Goal: Communication & Community: Answer question/provide support

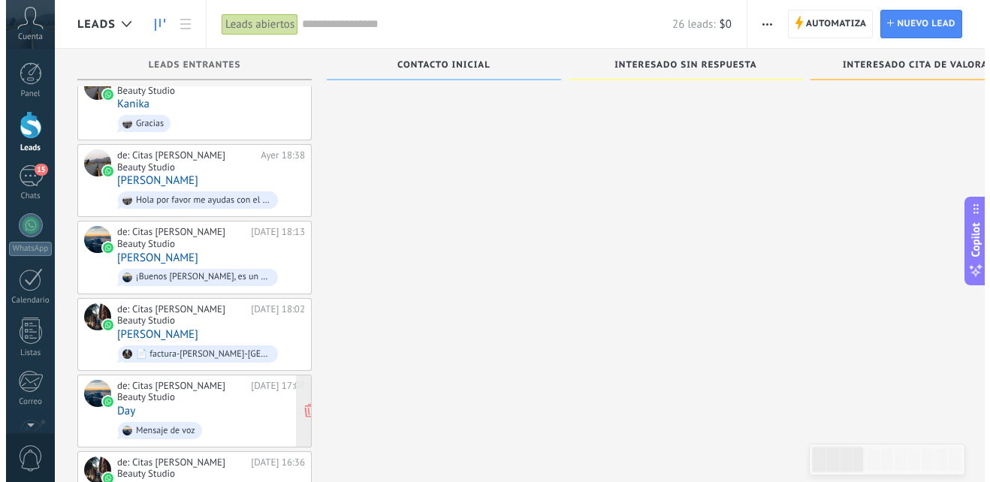
scroll to position [395, 0]
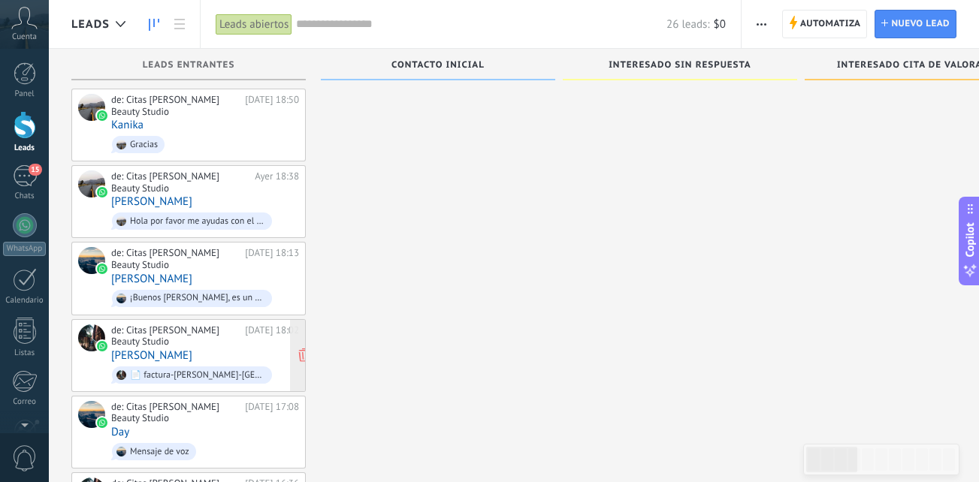
click at [243, 338] on div "de: [PERSON_NAME] Beauty Studio [DATE] 18:02 [PERSON_NAME] 📄 factura-[PERSON_NA…" at bounding box center [205, 356] width 188 height 62
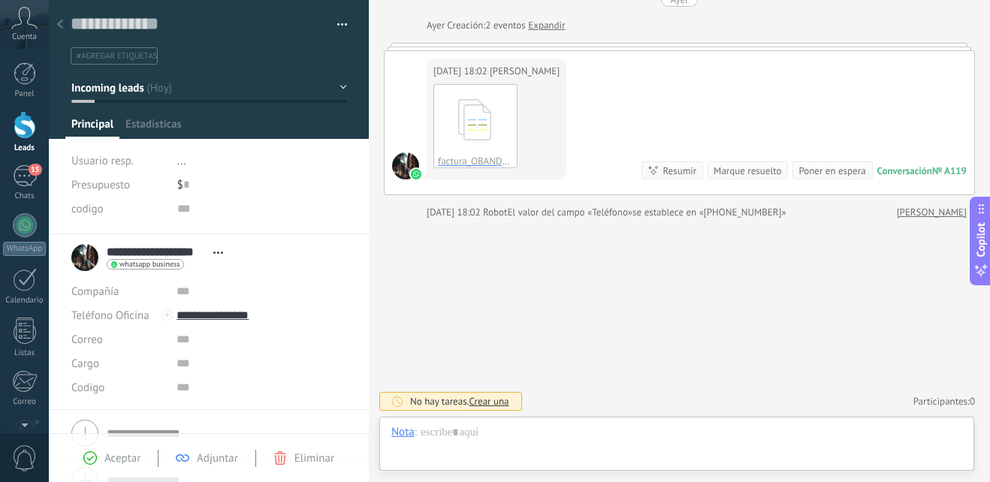
scroll to position [23, 0]
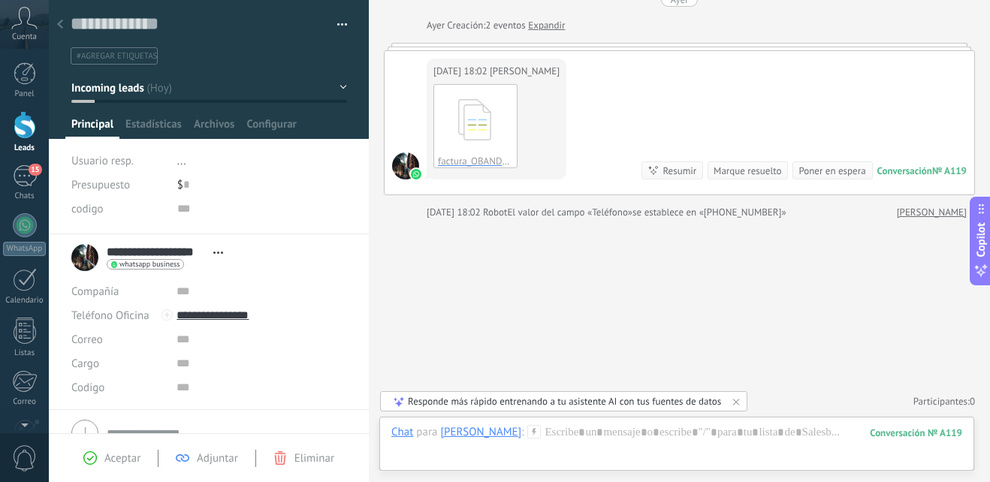
click at [50, 23] on body ".abccls-1,.abccls-2{fill-rule:evenodd}.abccls-2{fill:#fff} .abfcls-1{fill:none}…" at bounding box center [495, 241] width 990 height 482
click at [55, 24] on div at bounding box center [60, 25] width 21 height 29
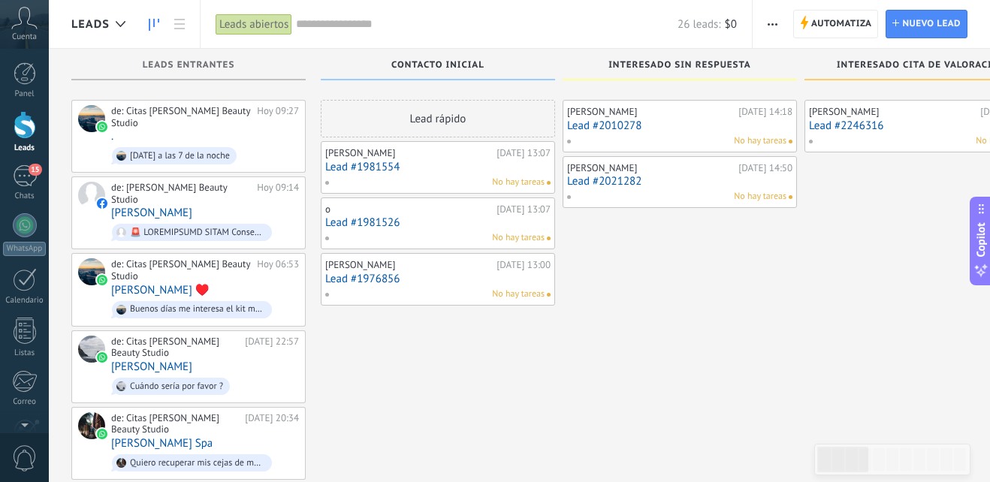
scroll to position [395, 0]
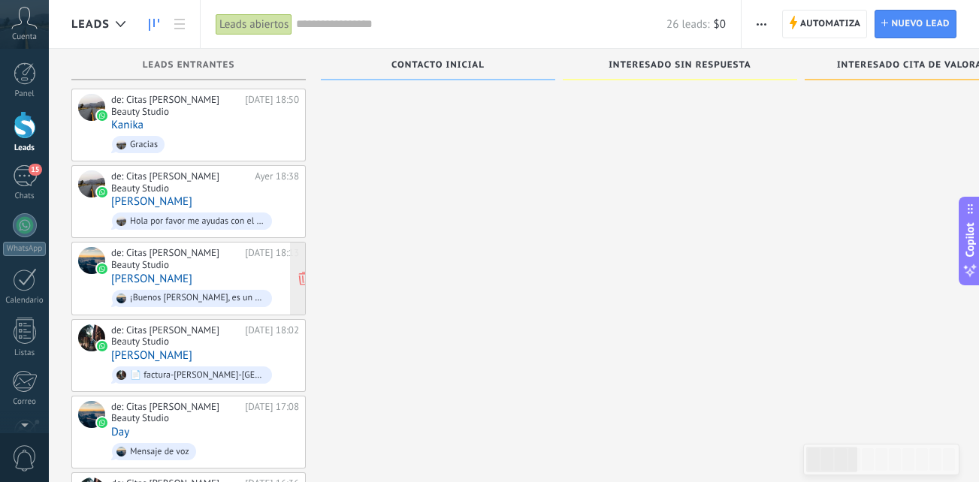
click at [207, 249] on div "de: Citas [PERSON_NAME] Beauty Studio" at bounding box center [175, 258] width 128 height 23
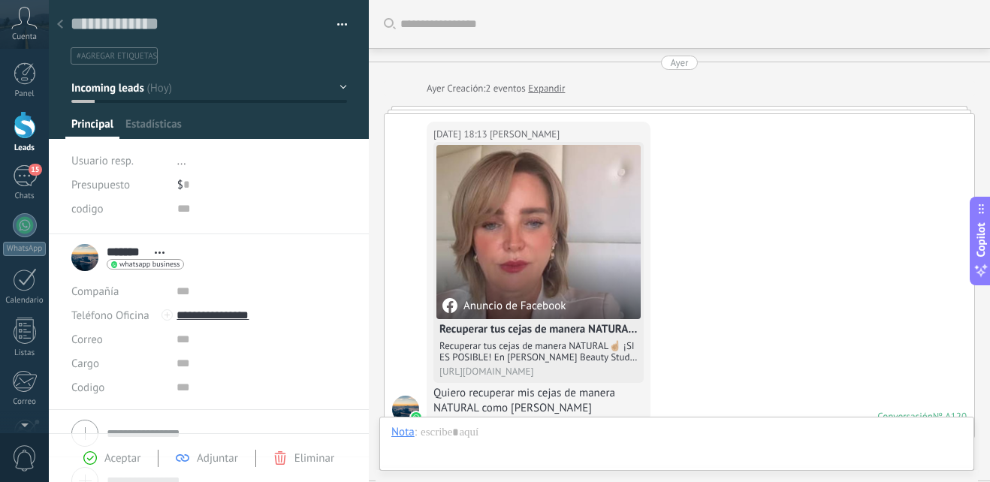
scroll to position [572, 0]
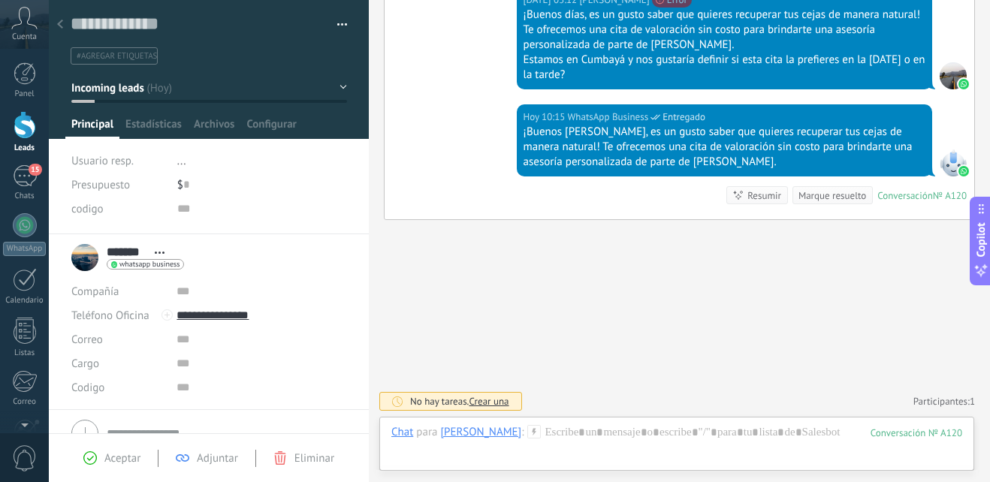
click at [953, 164] on div at bounding box center [953, 162] width 27 height 27
drag, startPoint x: 948, startPoint y: 163, endPoint x: 941, endPoint y: 125, distance: 38.2
click at [941, 125] on div "[DATE] 10:15 WhatsApp Business Entregado ¡Buenos [PERSON_NAME], es un gusto sab…" at bounding box center [680, 161] width 590 height 115
click at [944, 156] on div at bounding box center [953, 162] width 27 height 27
click at [62, 22] on use at bounding box center [60, 24] width 6 height 9
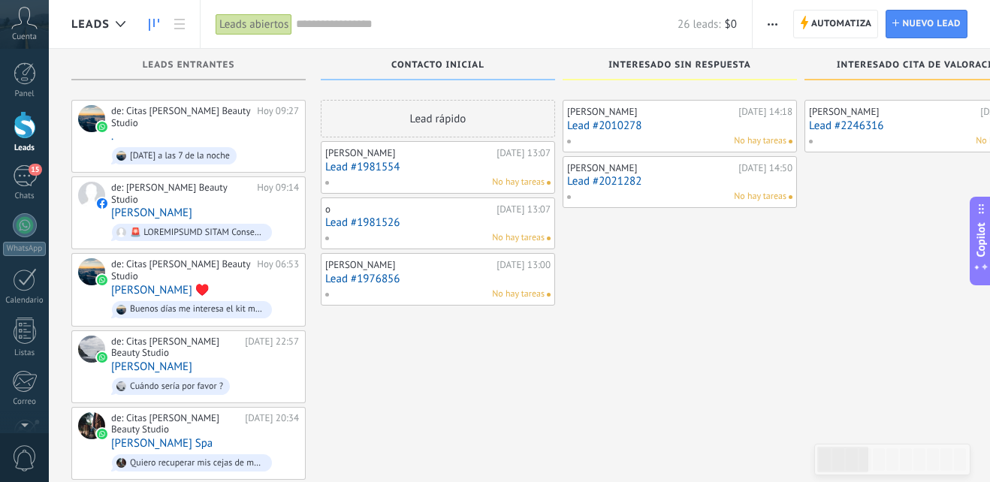
scroll to position [395, 0]
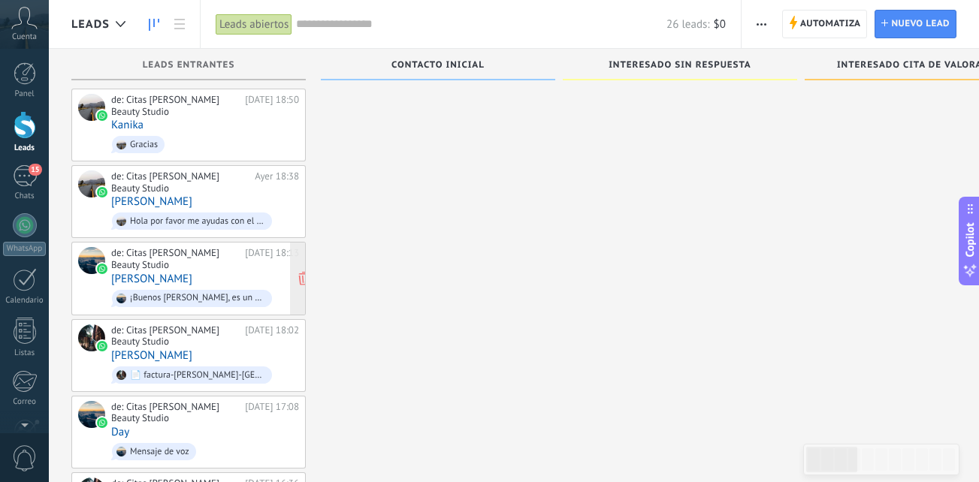
click at [194, 261] on div "de: Citas [PERSON_NAME] Beauty Studio [DATE] 18:13 [PERSON_NAME] C ¡Buenos [PER…" at bounding box center [205, 278] width 188 height 62
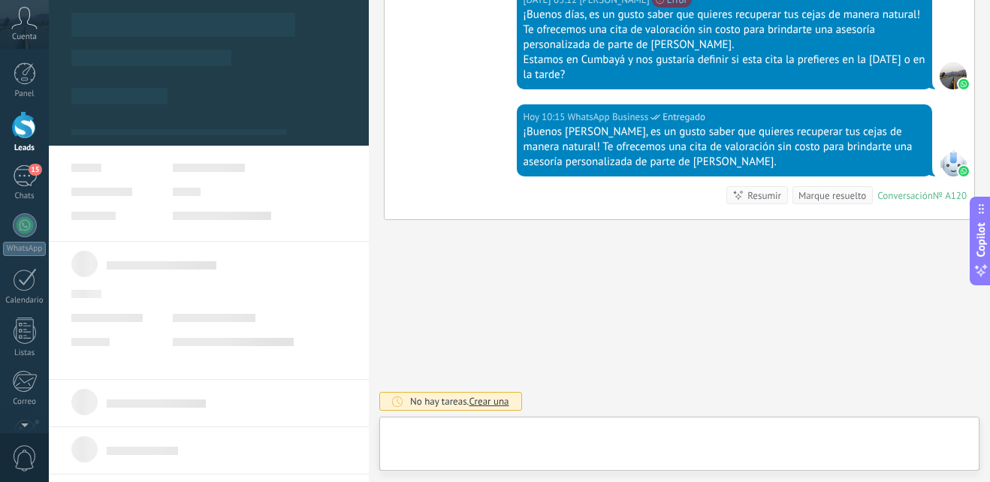
scroll to position [23, 0]
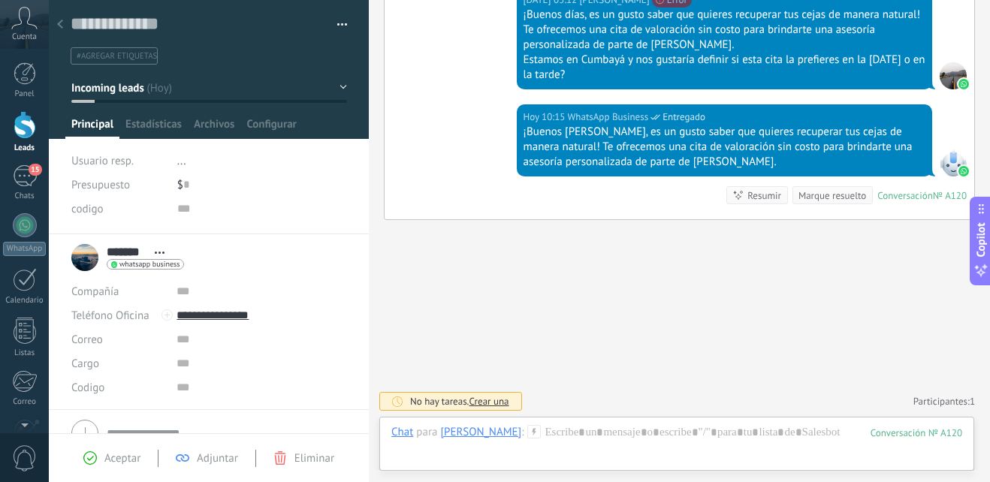
click at [62, 26] on icon at bounding box center [60, 24] width 6 height 9
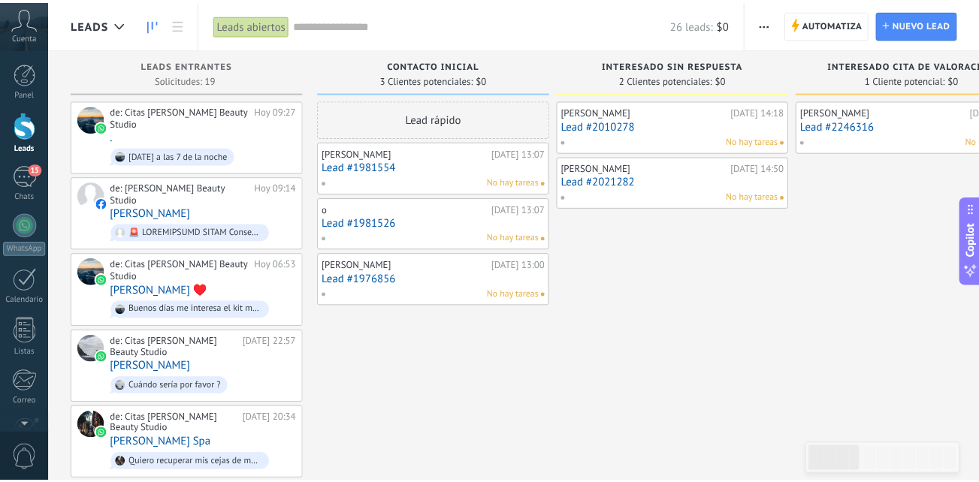
scroll to position [395, 0]
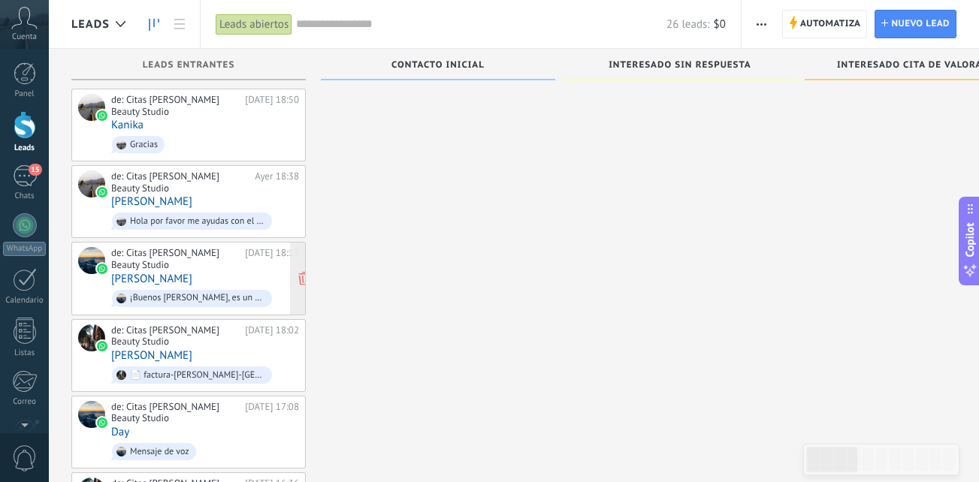
click at [224, 256] on div "de: Citas [PERSON_NAME] Beauty Studio [DATE] 18:13 [PERSON_NAME] C ¡Buenos [PER…" at bounding box center [205, 278] width 188 height 62
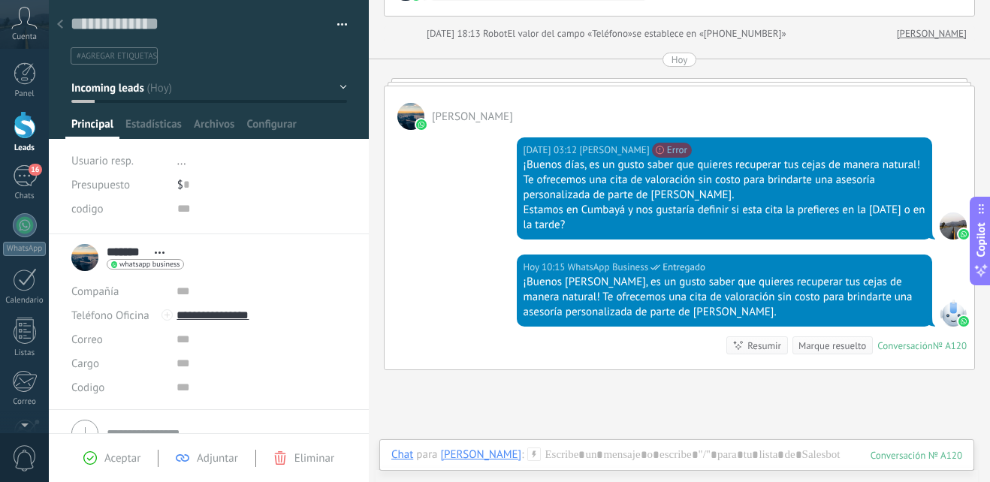
click at [18, 134] on div at bounding box center [25, 125] width 23 height 28
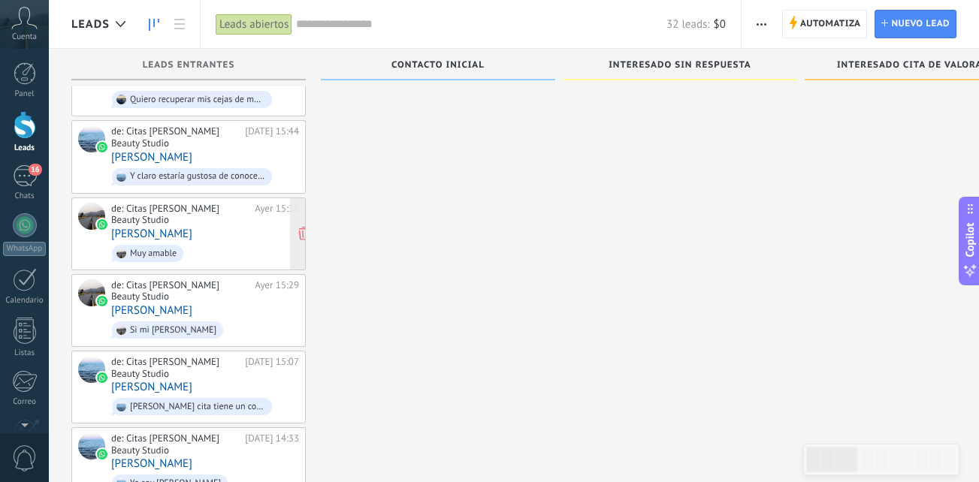
scroll to position [1504, 0]
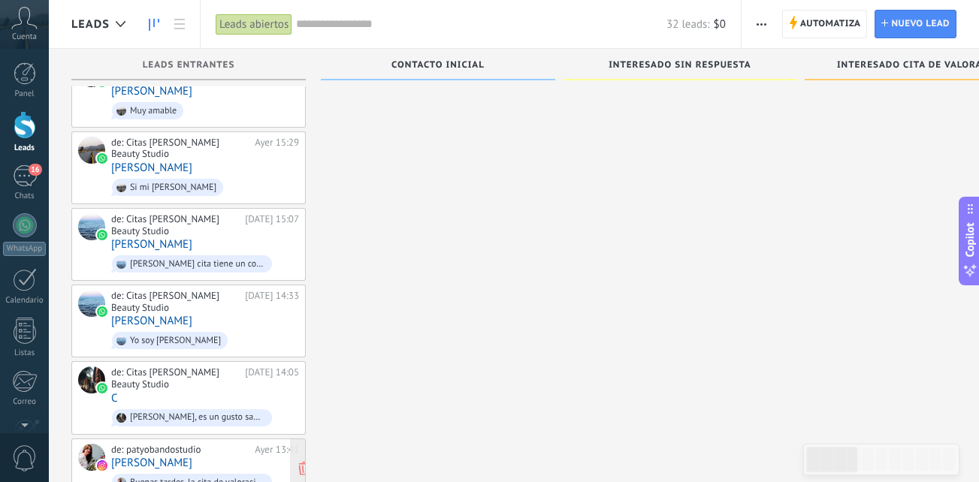
click at [216, 444] on div "de: patyobandostudio [DATE] 13:41 [PERSON_NAME] Buenas tardes, la cita de valor…" at bounding box center [205, 469] width 188 height 51
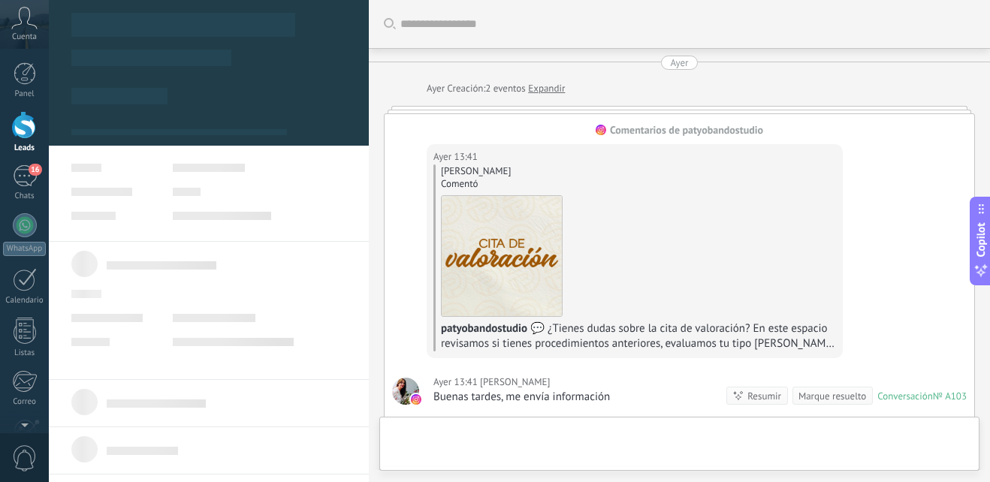
type textarea "**********"
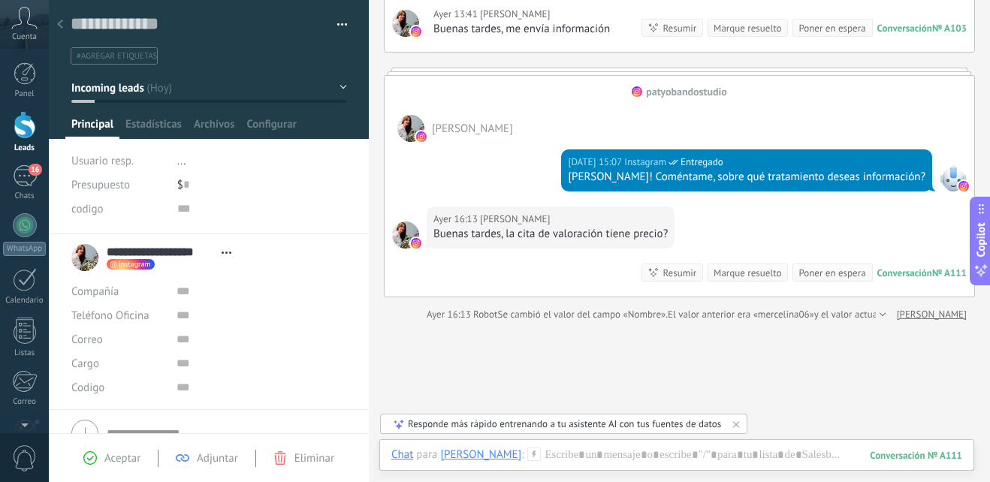
scroll to position [395, 0]
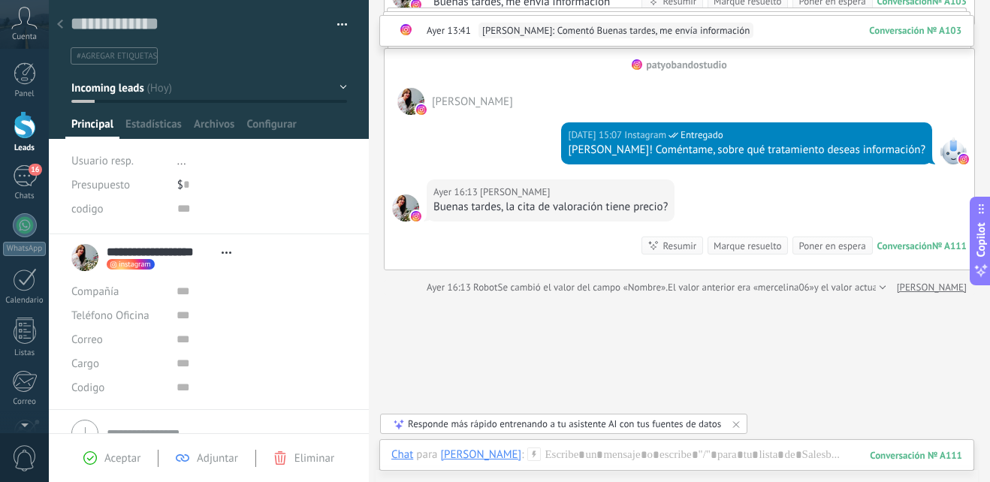
click at [690, 207] on div "[DATE] 16:13 [PERSON_NAME] Buenas tardes, la cita de valoración tiene precio? C…" at bounding box center [680, 225] width 590 height 90
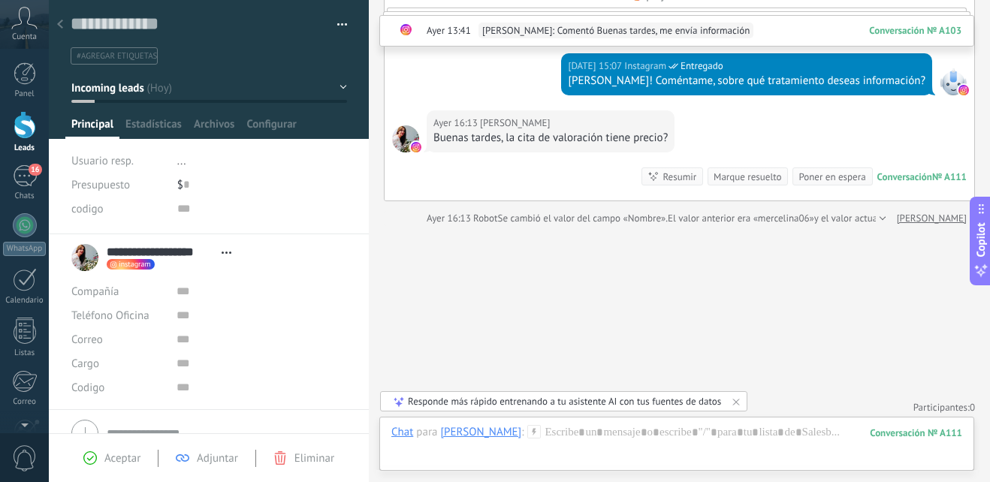
scroll to position [470, 0]
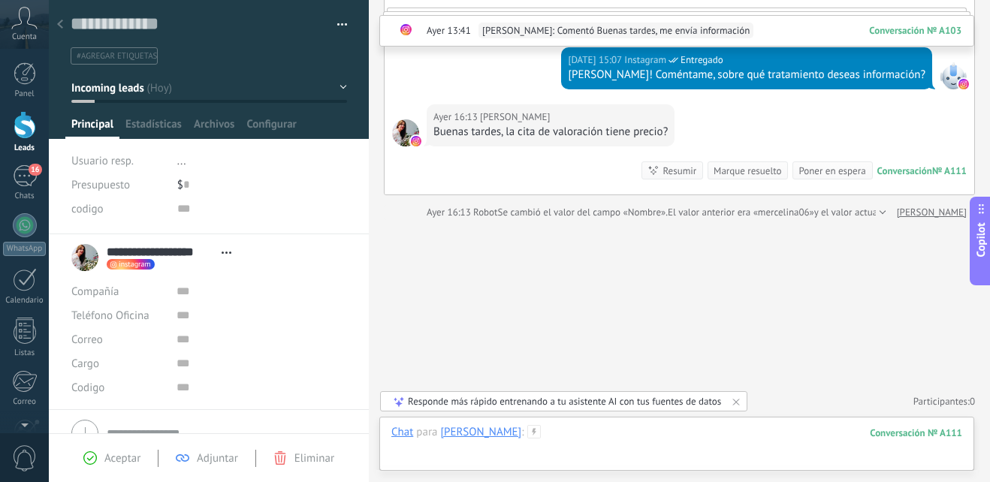
click at [624, 433] on div at bounding box center [676, 447] width 571 height 45
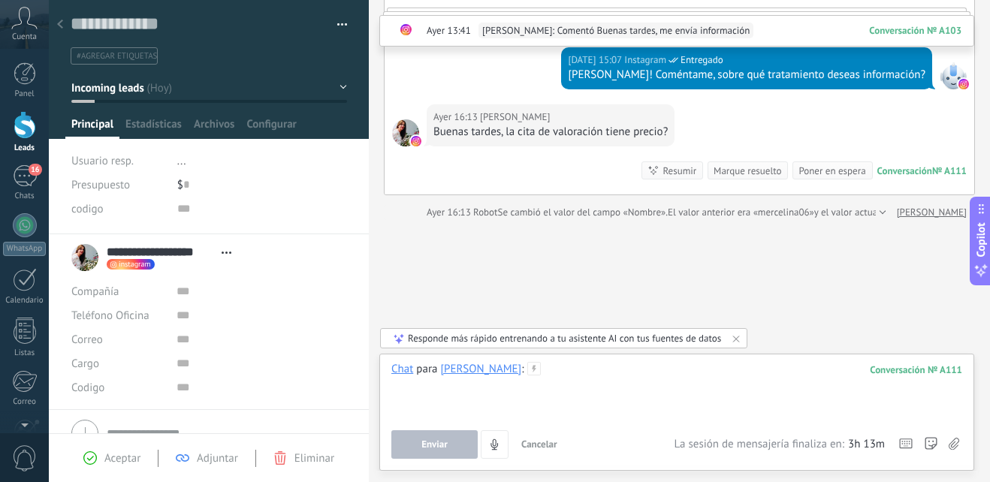
click at [648, 389] on div at bounding box center [676, 390] width 571 height 57
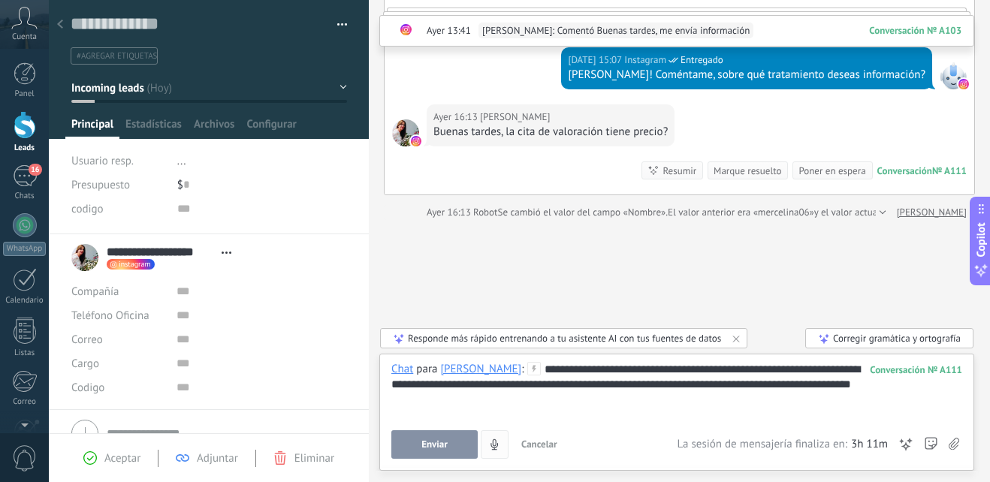
click at [451, 451] on button "Enviar" at bounding box center [434, 444] width 86 height 29
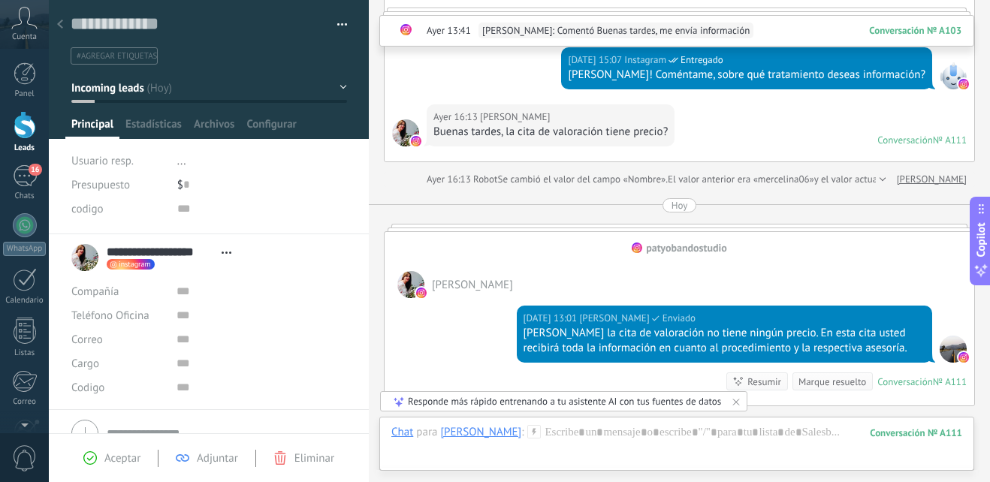
scroll to position [427, 0]
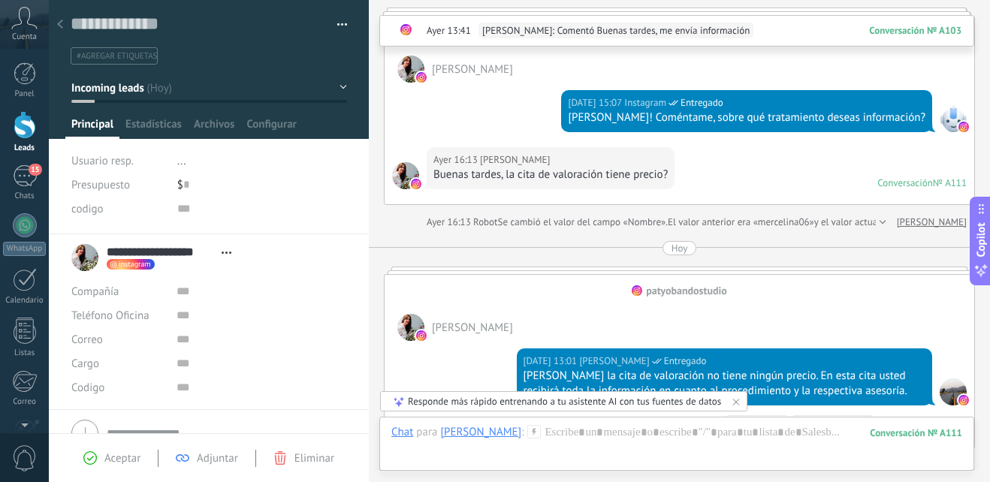
click at [800, 271] on div at bounding box center [679, 271] width 591 height 8
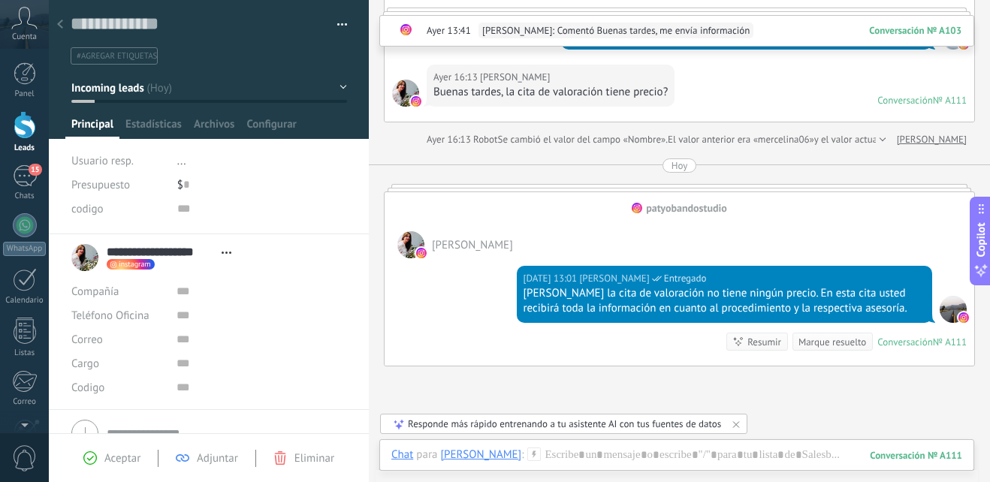
scroll to position [653, 0]
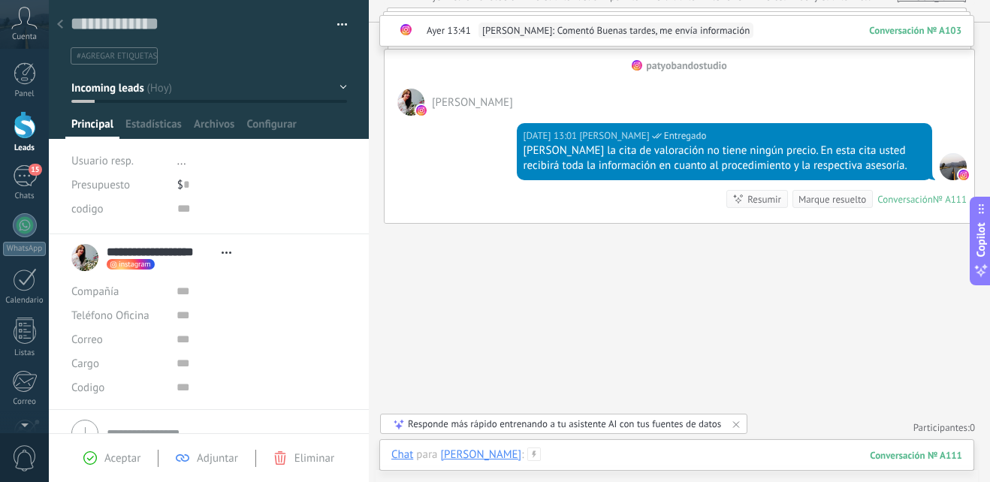
click at [619, 460] on div at bounding box center [676, 470] width 571 height 45
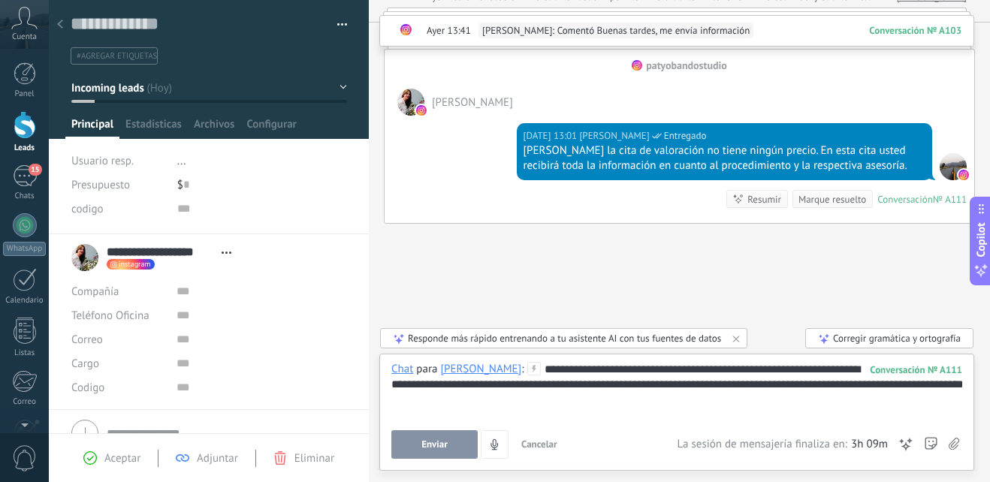
click at [448, 429] on div "**********" at bounding box center [676, 410] width 571 height 97
click at [443, 441] on span "Enviar" at bounding box center [434, 444] width 26 height 11
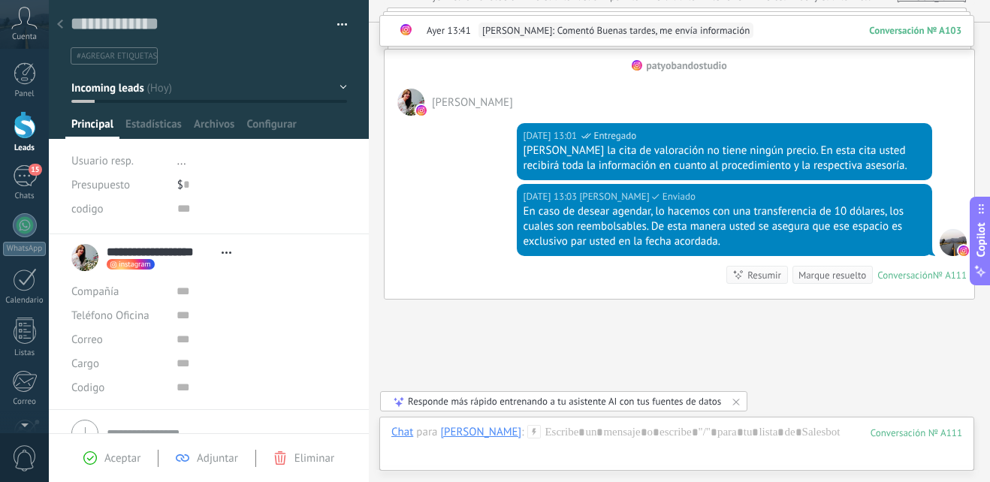
scroll to position [747, 0]
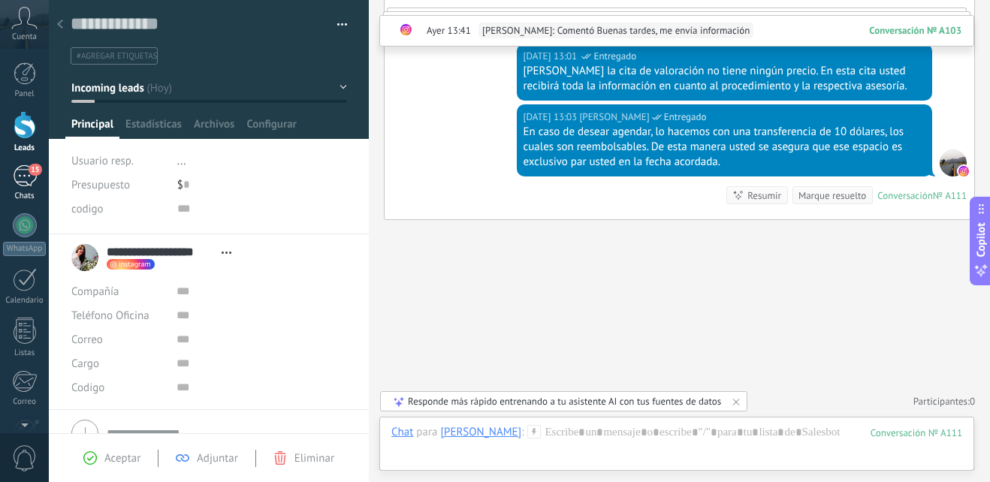
click at [14, 177] on div "15" at bounding box center [25, 176] width 24 height 22
